Goal: Navigation & Orientation: Understand site structure

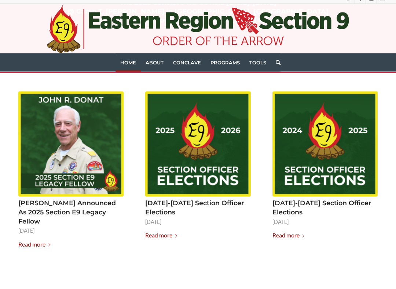
scroll to position [815, 0]
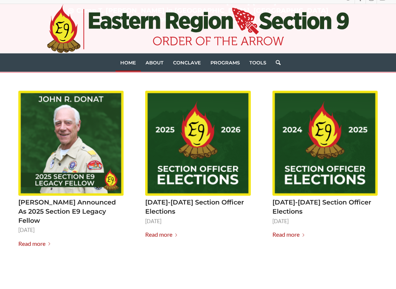
click at [33, 246] on link "Read more" at bounding box center [35, 251] width 35 height 10
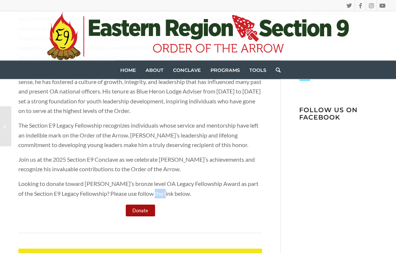
scroll to position [261, 0]
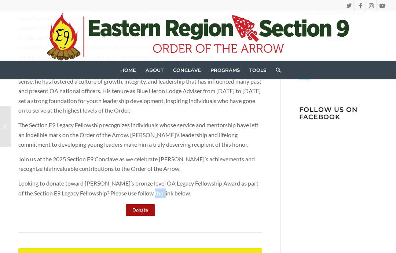
click at [304, 193] on div "Section E9 proudly announces that [PERSON_NAME] has been selected as the recipi…" at bounding box center [198, 177] width 396 height 665
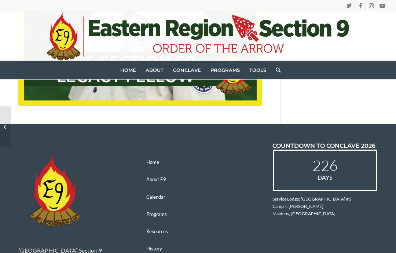
scroll to position [649, 0]
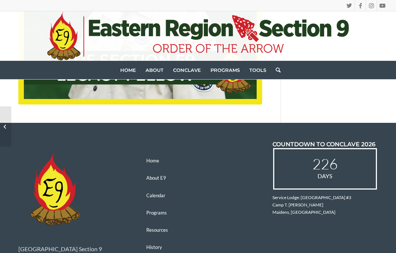
click at [154, 169] on link "About E9" at bounding box center [197, 177] width 105 height 17
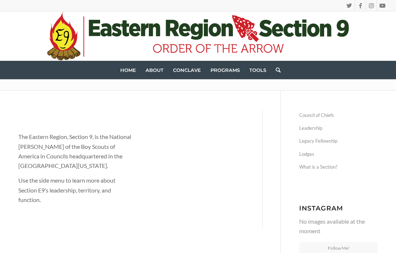
scroll to position [2, 0]
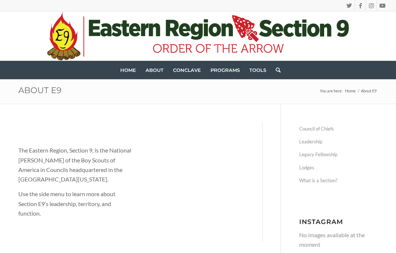
click at [315, 127] on link "Council of Chiefs" at bounding box center [338, 128] width 78 height 13
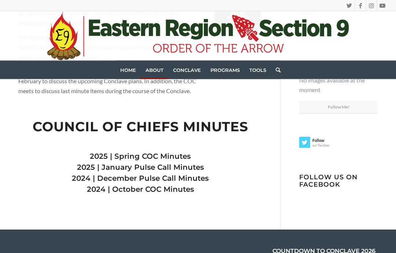
scroll to position [160, 0]
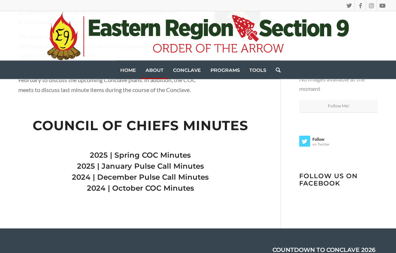
click at [151, 160] on link "2025 | Spring COC Minutes" at bounding box center [140, 155] width 101 height 9
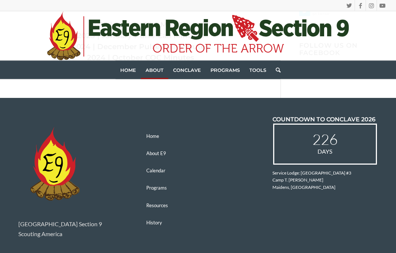
scroll to position [291, 0]
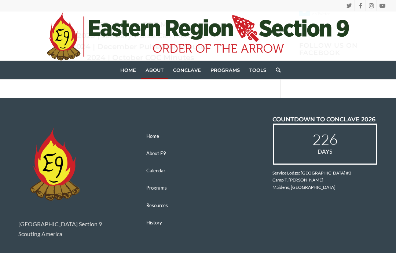
click at [156, 199] on link "Resources" at bounding box center [197, 204] width 105 height 17
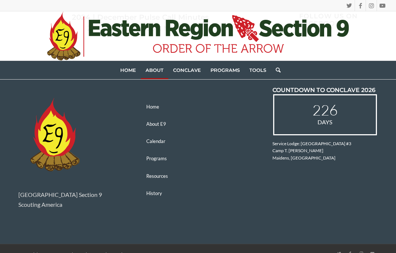
scroll to position [320, 0]
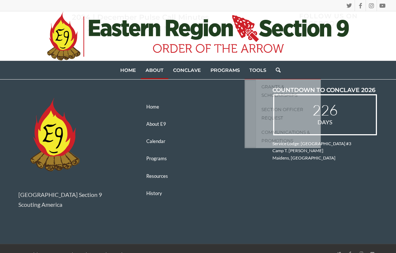
click at [261, 187] on div "Eastern Region Section 9 Scouting America Home About E9 Calendar Programs Resou…" at bounding box center [197, 156] width 359 height 138
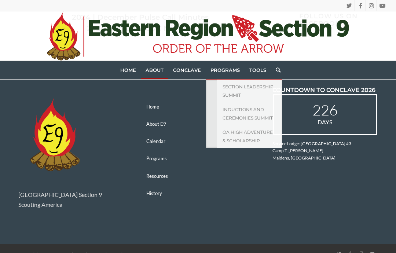
click at [205, 193] on link "History" at bounding box center [197, 192] width 105 height 17
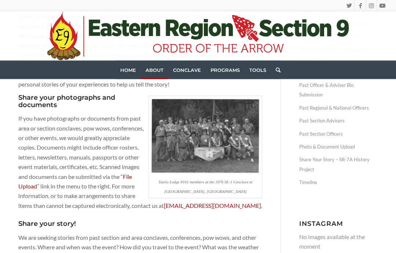
scroll to position [313, 0]
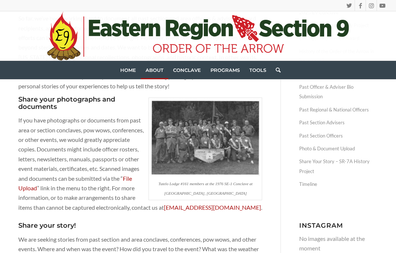
click at [186, 71] on span "Conclave" at bounding box center [187, 70] width 28 height 6
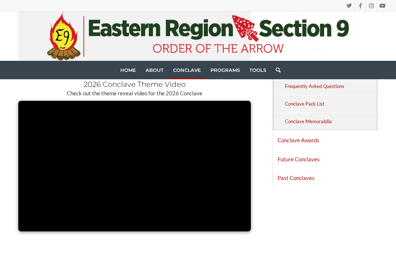
scroll to position [493, 0]
